Goal: Use online tool/utility: Utilize a website feature to perform a specific function

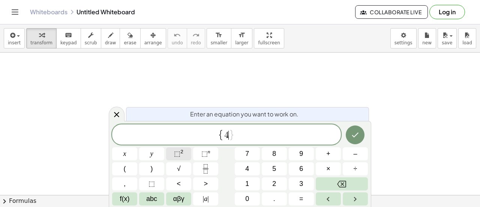
click at [173, 153] on button "⬚ 2" at bounding box center [178, 153] width 25 height 13
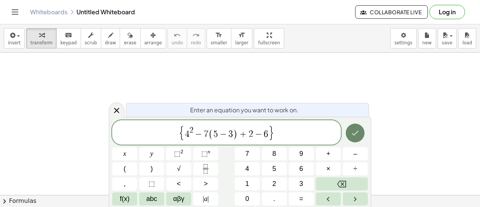
click at [359, 135] on icon "Done" at bounding box center [355, 132] width 9 height 9
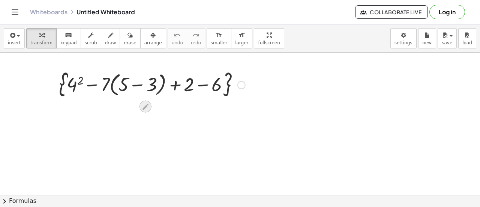
click at [148, 103] on icon at bounding box center [145, 106] width 8 height 8
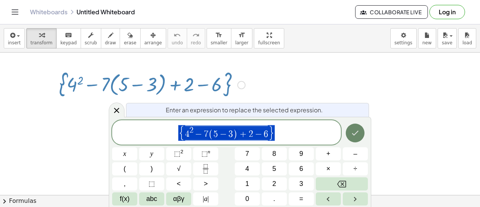
click at [355, 131] on icon "Done" at bounding box center [355, 132] width 9 height 9
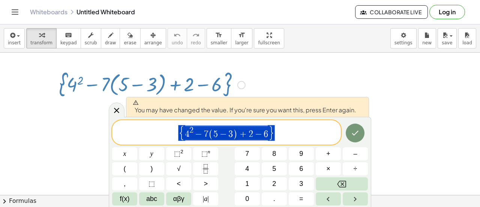
click at [279, 139] on span "{ 4 2 − 7 ( 5 − 3 ) + 2 − 6 }" at bounding box center [226, 132] width 229 height 16
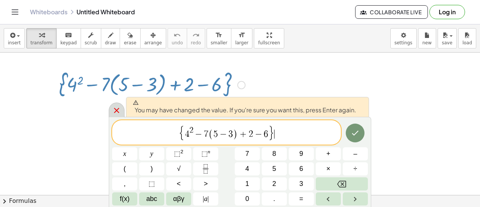
click at [111, 109] on div at bounding box center [117, 109] width 16 height 15
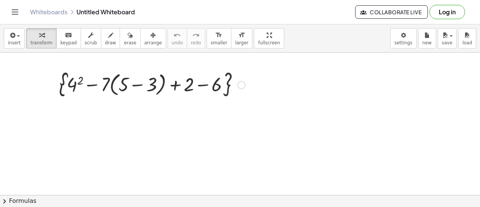
click at [126, 81] on div at bounding box center [152, 84] width 194 height 31
click at [122, 82] on div at bounding box center [152, 84] width 194 height 31
click at [90, 82] on div at bounding box center [152, 84] width 194 height 31
click at [79, 81] on div at bounding box center [152, 84] width 194 height 31
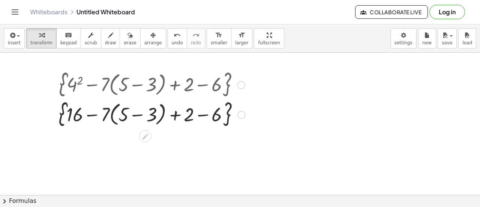
click at [178, 84] on div at bounding box center [152, 84] width 194 height 31
click at [127, 116] on div at bounding box center [152, 115] width 194 height 31
click at [103, 116] on div at bounding box center [152, 115] width 194 height 31
click at [72, 118] on div at bounding box center [152, 115] width 194 height 31
click at [186, 112] on div at bounding box center [152, 115] width 194 height 31
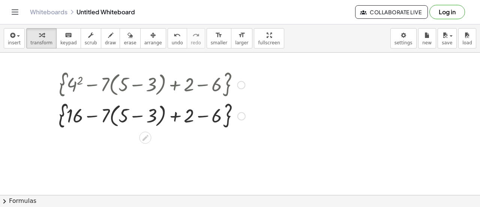
click at [199, 115] on div at bounding box center [152, 115] width 194 height 31
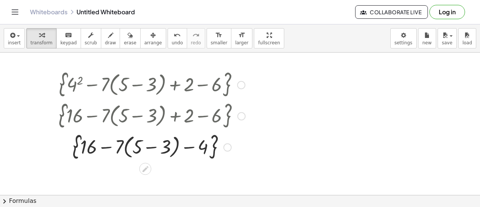
click at [194, 147] on div at bounding box center [152, 146] width 194 height 31
click at [160, 149] on div at bounding box center [152, 146] width 194 height 31
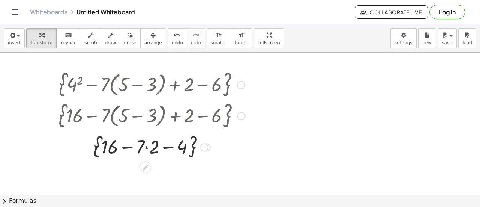
click at [148, 146] on div at bounding box center [152, 146] width 194 height 28
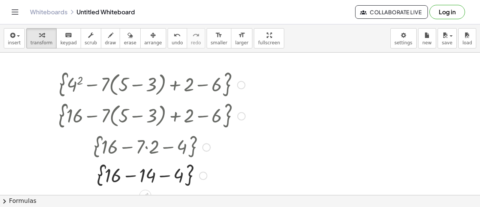
click at [111, 172] on div at bounding box center [152, 174] width 194 height 28
click at [170, 176] on div at bounding box center [152, 174] width 194 height 28
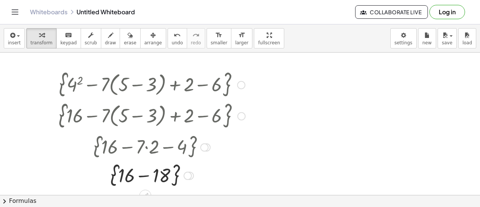
click at [152, 175] on div at bounding box center [152, 174] width 194 height 28
click at [143, 190] on icon at bounding box center [145, 194] width 8 height 8
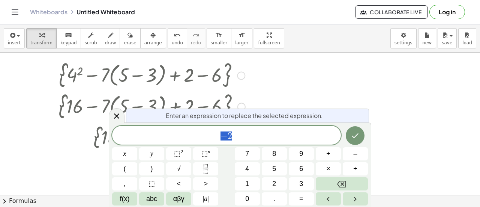
scroll to position [10, 0]
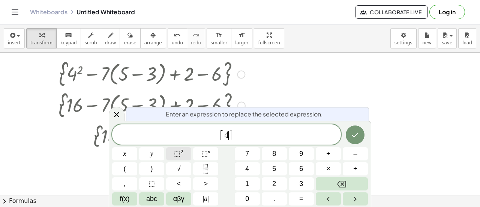
click at [181, 154] on span "⬚ 2" at bounding box center [178, 153] width 9 height 10
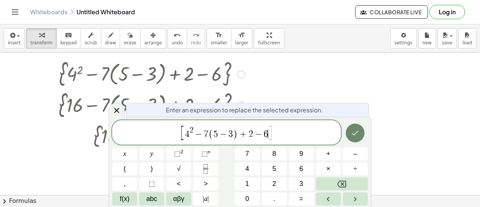
click at [351, 136] on icon "Done" at bounding box center [355, 132] width 9 height 9
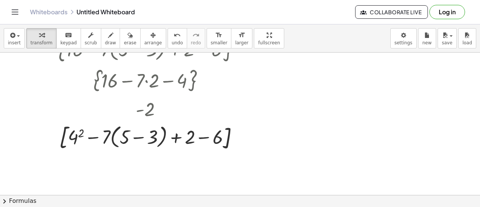
scroll to position [67, 0]
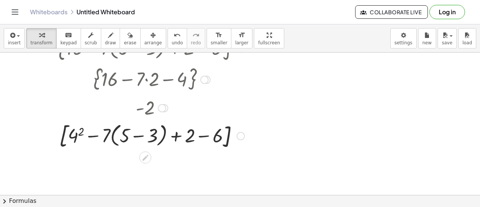
click at [120, 135] on div at bounding box center [152, 134] width 194 height 31
click at [69, 135] on div at bounding box center [152, 134] width 194 height 31
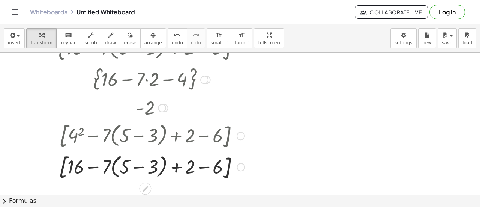
click at [149, 171] on div at bounding box center [152, 165] width 194 height 31
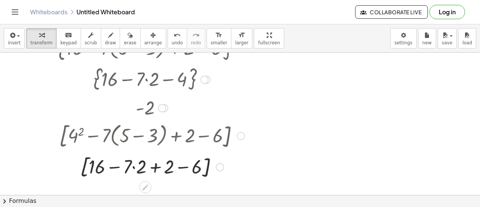
click at [134, 166] on div at bounding box center [152, 166] width 194 height 28
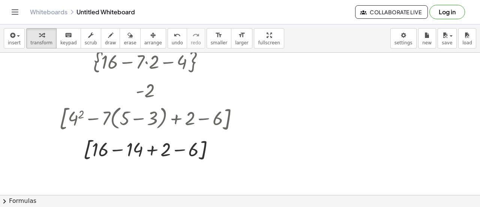
scroll to position [88, 0]
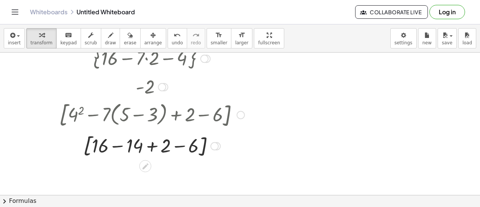
click at [138, 146] on div at bounding box center [152, 145] width 194 height 28
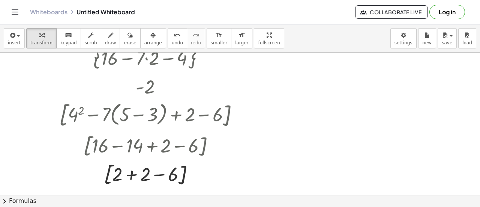
scroll to position [136, 0]
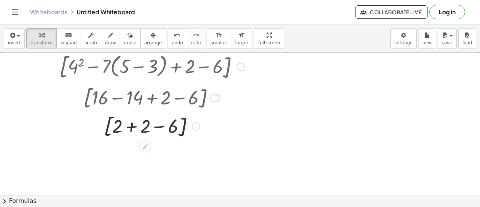
click at [153, 128] on div at bounding box center [152, 125] width 194 height 28
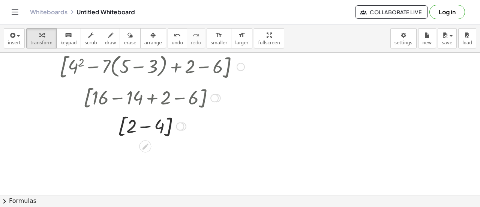
click at [151, 126] on div at bounding box center [152, 125] width 194 height 28
click at [144, 93] on div at bounding box center [151, 97] width 235 height 28
click at [160, 126] on div at bounding box center [162, 126] width 8 height 8
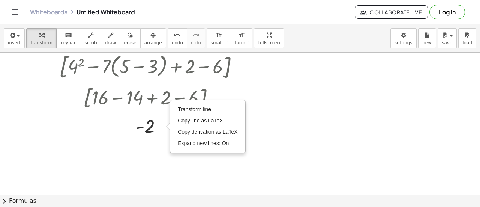
click at [296, 142] on div at bounding box center [240, 83] width 480 height 334
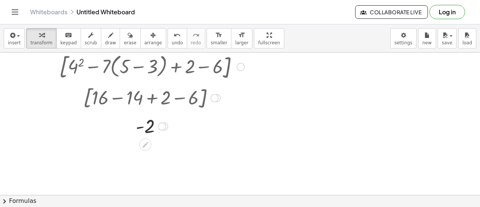
click at [131, 104] on div at bounding box center [152, 97] width 194 height 28
click at [138, 101] on div at bounding box center [152, 97] width 194 height 28
click at [142, 144] on icon at bounding box center [145, 145] width 8 height 8
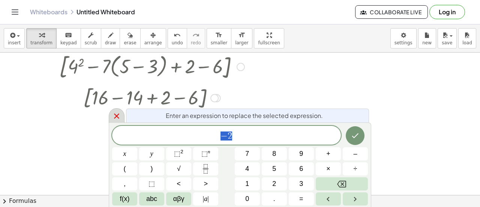
click at [110, 114] on div at bounding box center [117, 115] width 16 height 15
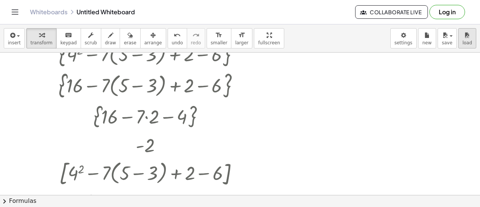
scroll to position [0, 0]
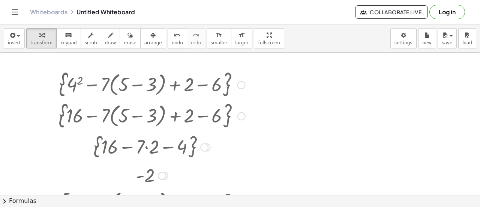
drag, startPoint x: 69, startPoint y: 87, endPoint x: 112, endPoint y: 85, distance: 43.2
click at [112, 85] on div at bounding box center [152, 84] width 194 height 31
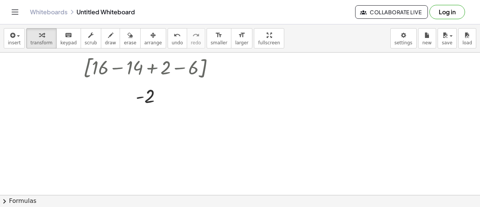
scroll to position [178, 0]
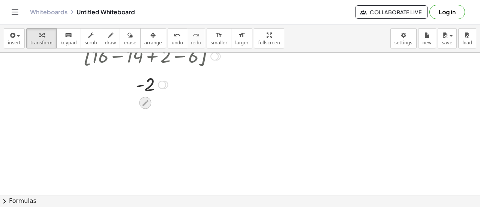
click at [146, 106] on icon at bounding box center [145, 103] width 8 height 8
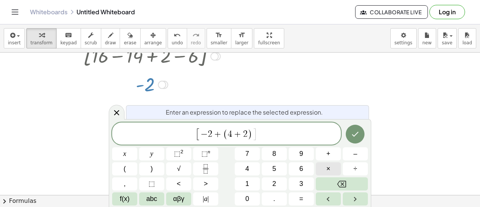
click at [327, 170] on span "×" at bounding box center [328, 168] width 4 height 10
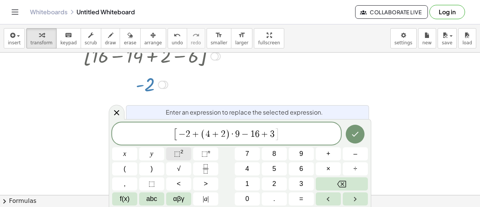
click at [188, 152] on button "⬚ 2" at bounding box center [178, 153] width 25 height 13
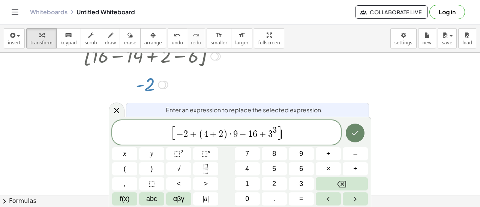
click at [352, 135] on icon "Done" at bounding box center [355, 132] width 9 height 9
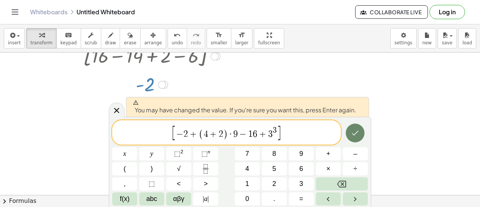
click at [352, 135] on icon "Done" at bounding box center [355, 132] width 9 height 9
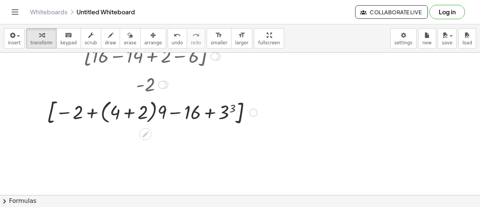
click at [225, 108] on div at bounding box center [152, 111] width 218 height 31
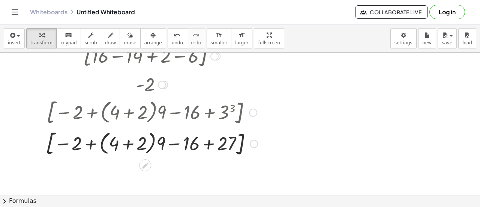
click at [134, 142] on div at bounding box center [151, 142] width 219 height 31
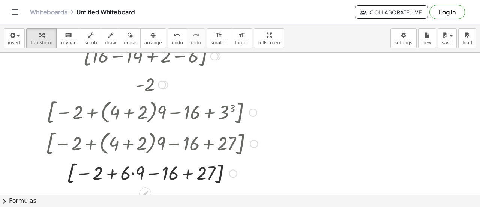
click at [131, 171] on div at bounding box center [151, 172] width 219 height 28
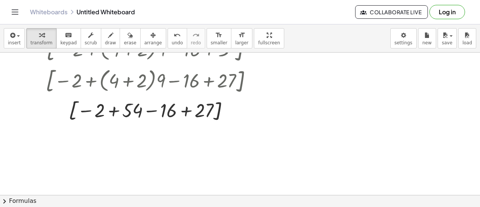
scroll to position [239, 0]
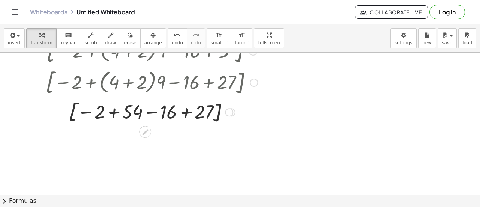
click at [193, 111] on div at bounding box center [151, 110] width 219 height 27
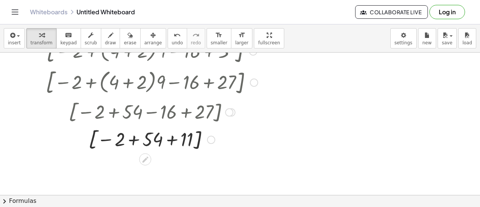
click at [137, 138] on div at bounding box center [151, 138] width 219 height 27
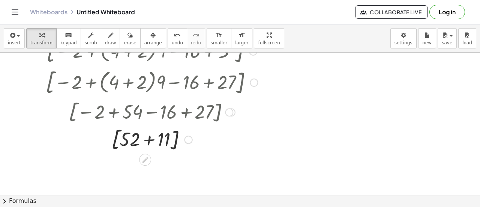
click at [136, 138] on div at bounding box center [151, 138] width 219 height 28
click at [148, 139] on div at bounding box center [151, 138] width 219 height 28
